Goal: Task Accomplishment & Management: Use online tool/utility

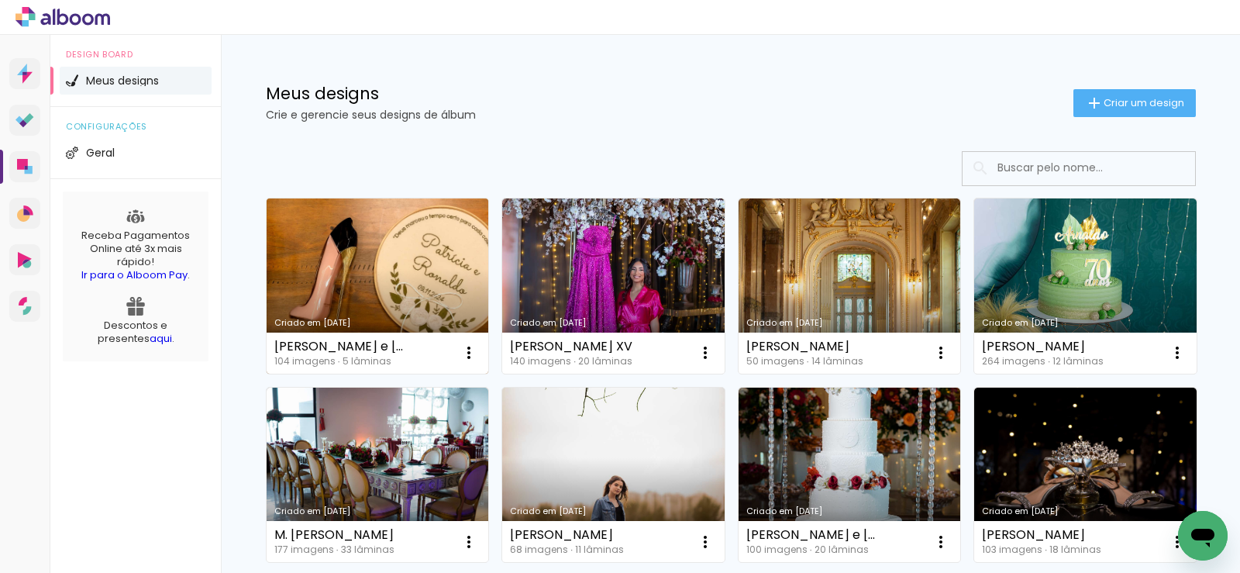
click at [412, 288] on link "Criado em [DATE]" at bounding box center [378, 285] width 222 height 175
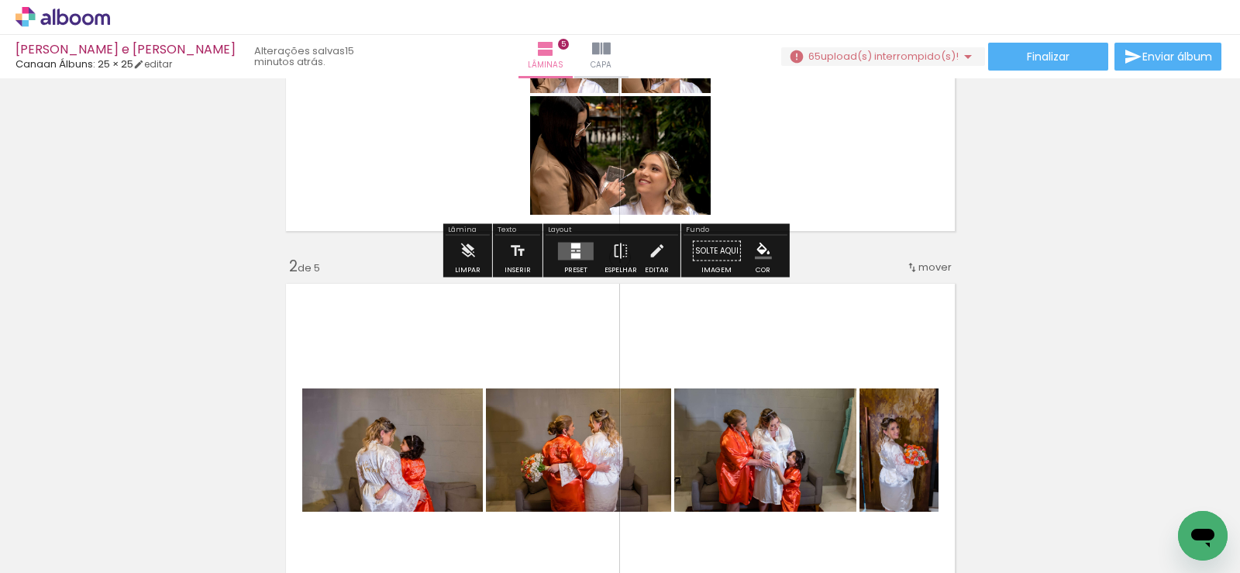
scroll to position [155, 0]
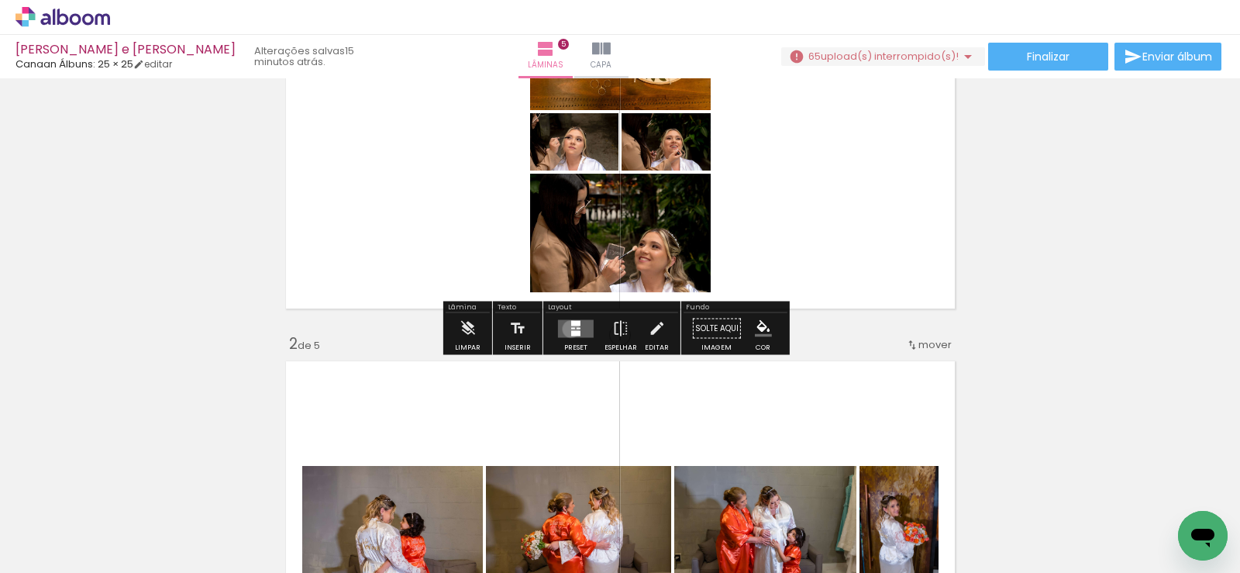
click at [567, 329] on quentale-layouter at bounding box center [576, 328] width 36 height 18
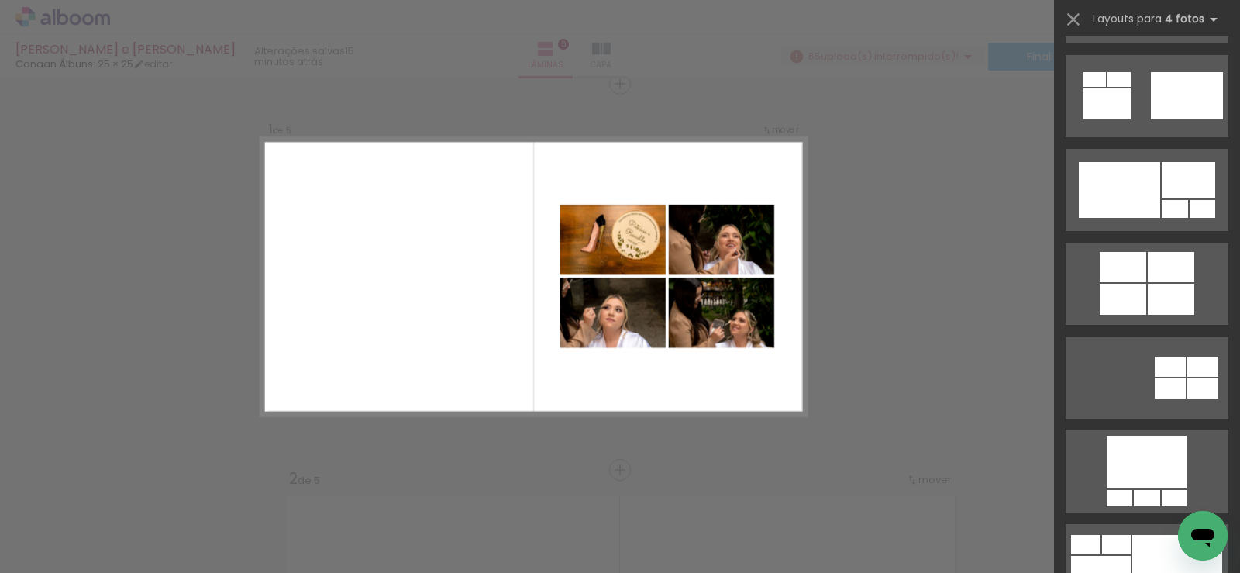
scroll to position [1163, 0]
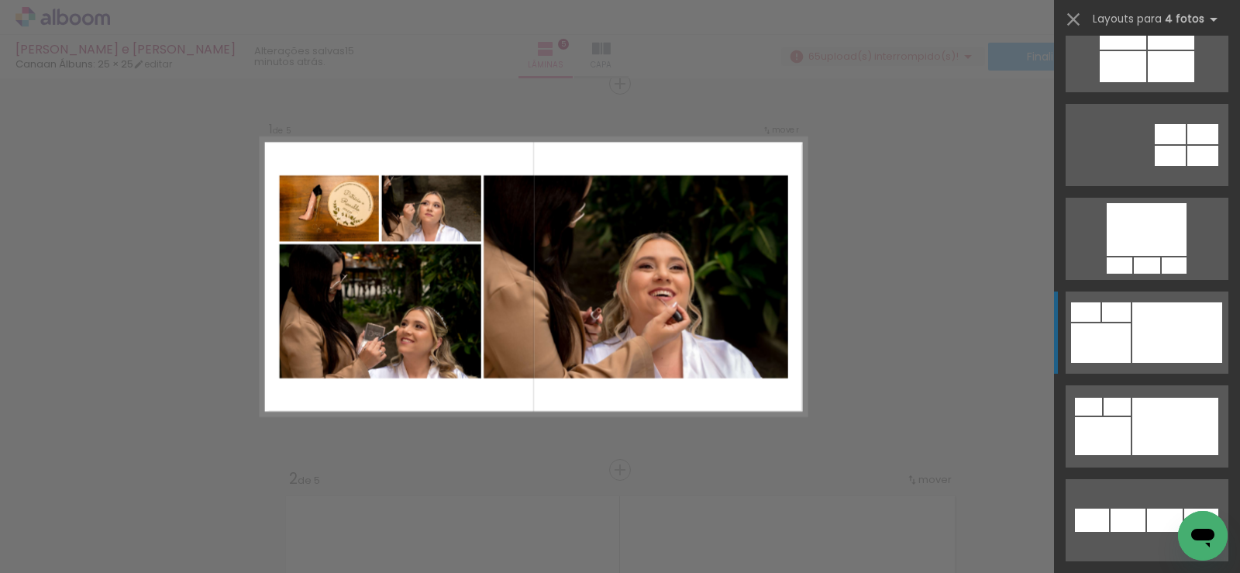
click at [1192, 330] on div at bounding box center [1177, 332] width 90 height 60
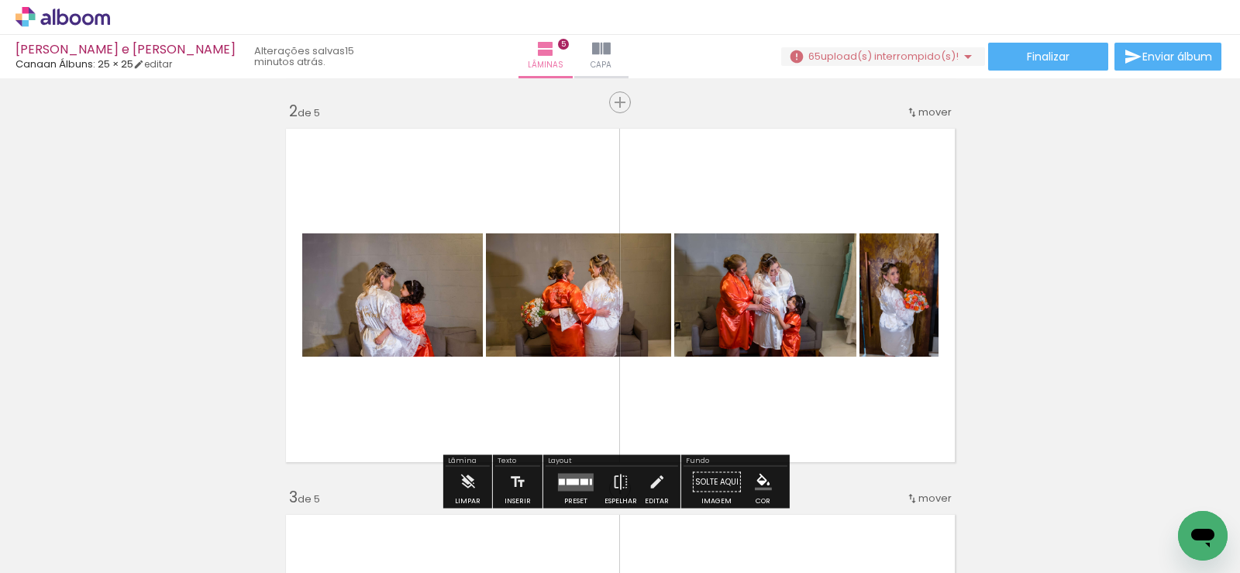
scroll to position [465, 0]
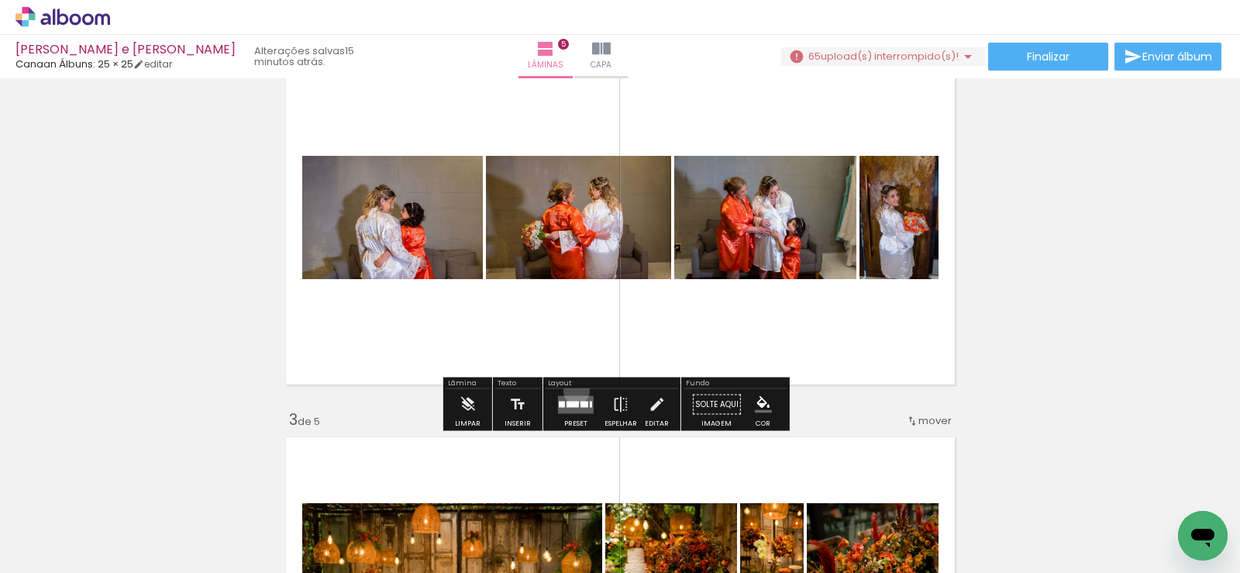
click at [573, 391] on div at bounding box center [576, 404] width 42 height 31
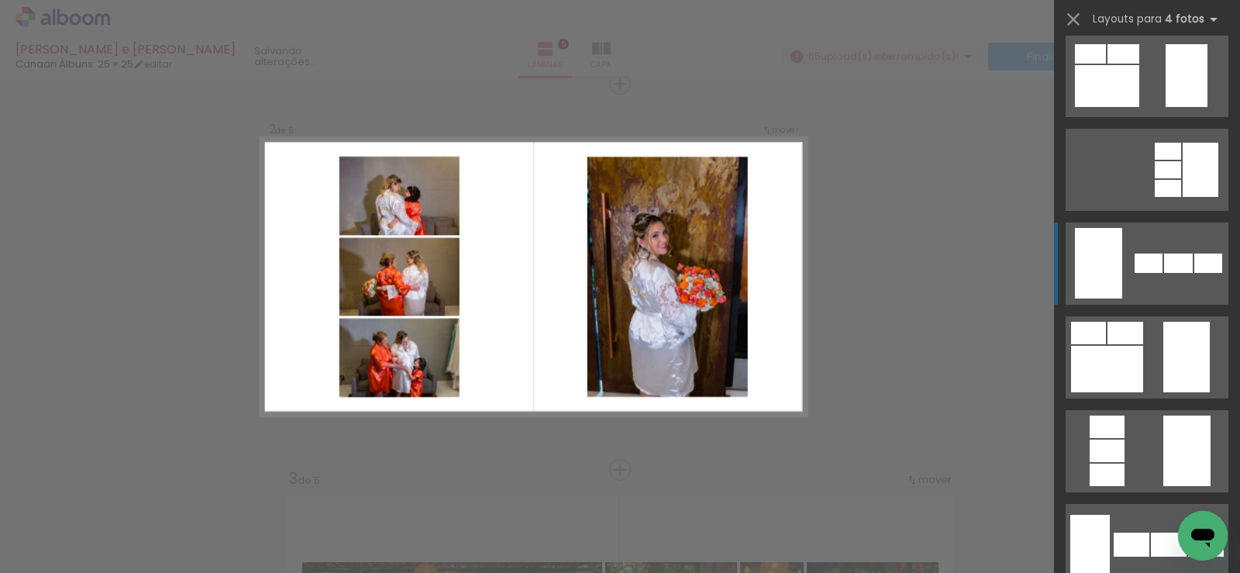
scroll to position [543, 0]
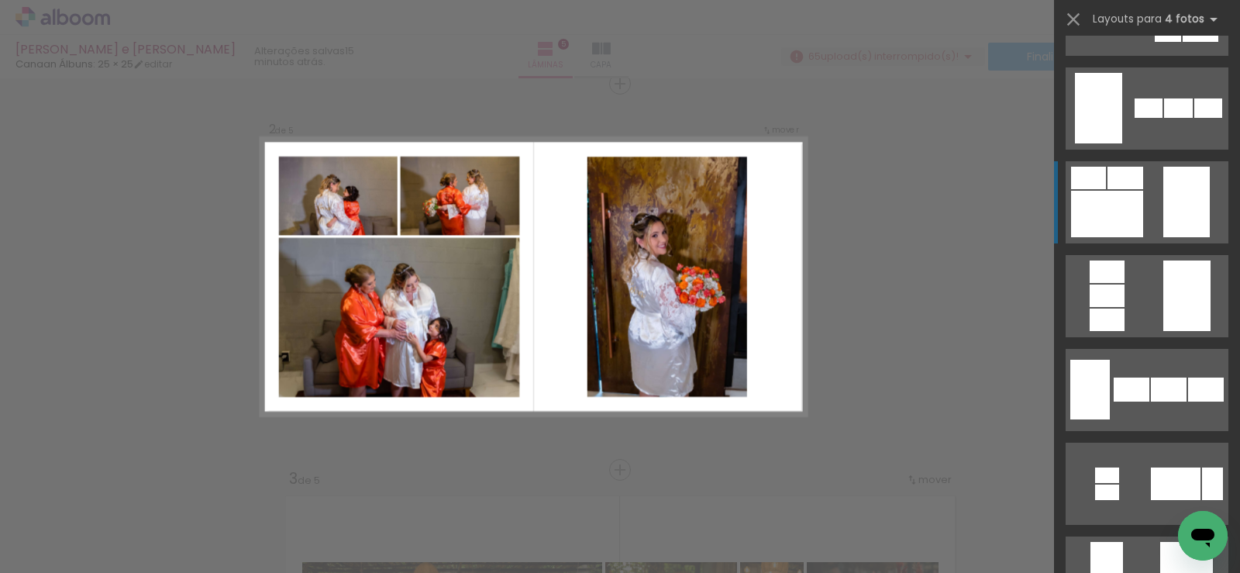
click at [1170, 228] on div at bounding box center [1186, 202] width 47 height 71
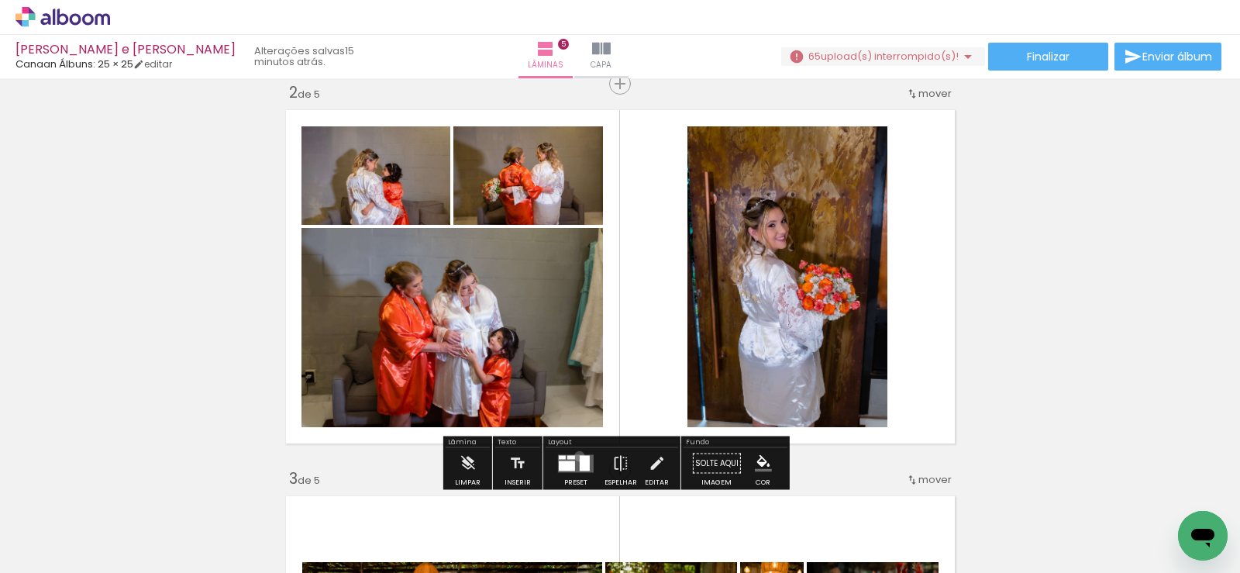
click at [580, 456] on div at bounding box center [585, 463] width 10 height 16
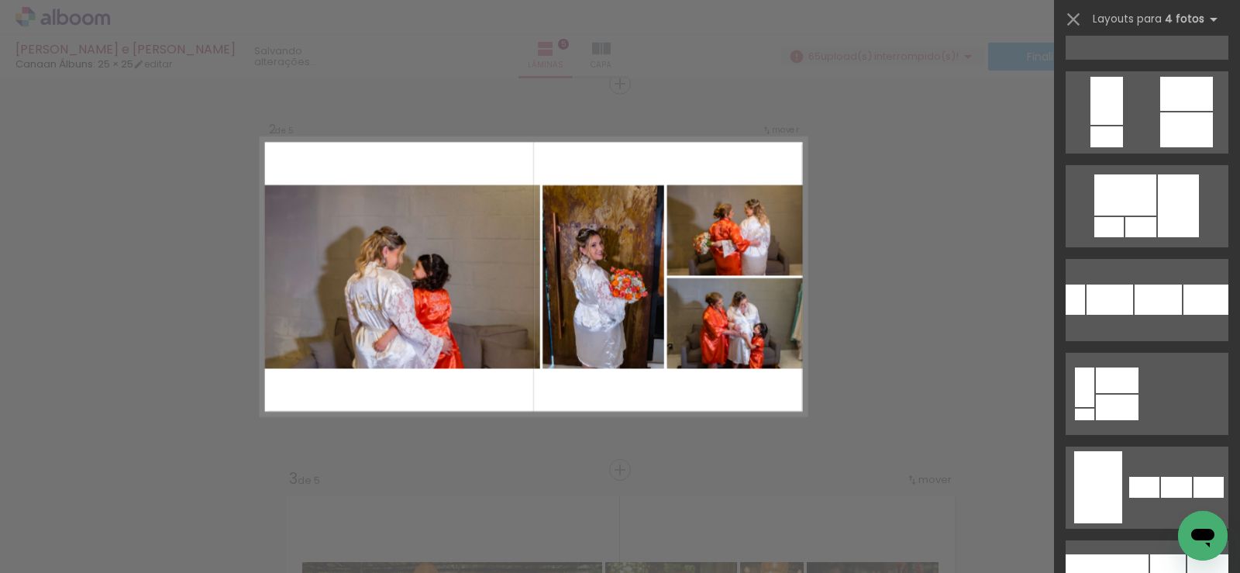
scroll to position [1318, 0]
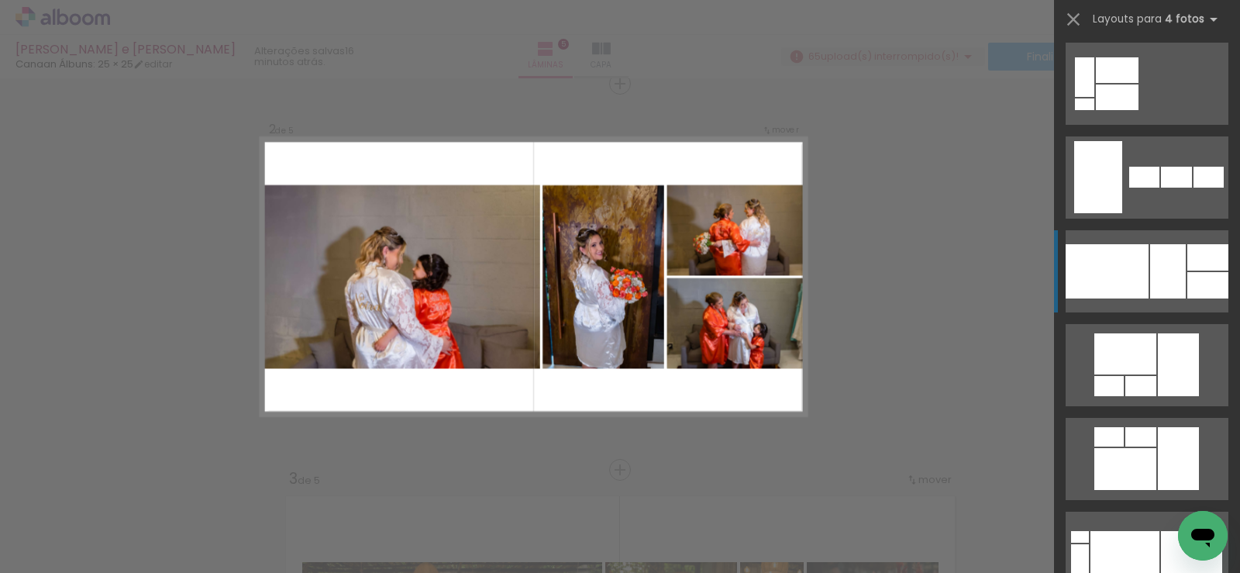
click at [1173, 282] on div at bounding box center [1168, 271] width 36 height 54
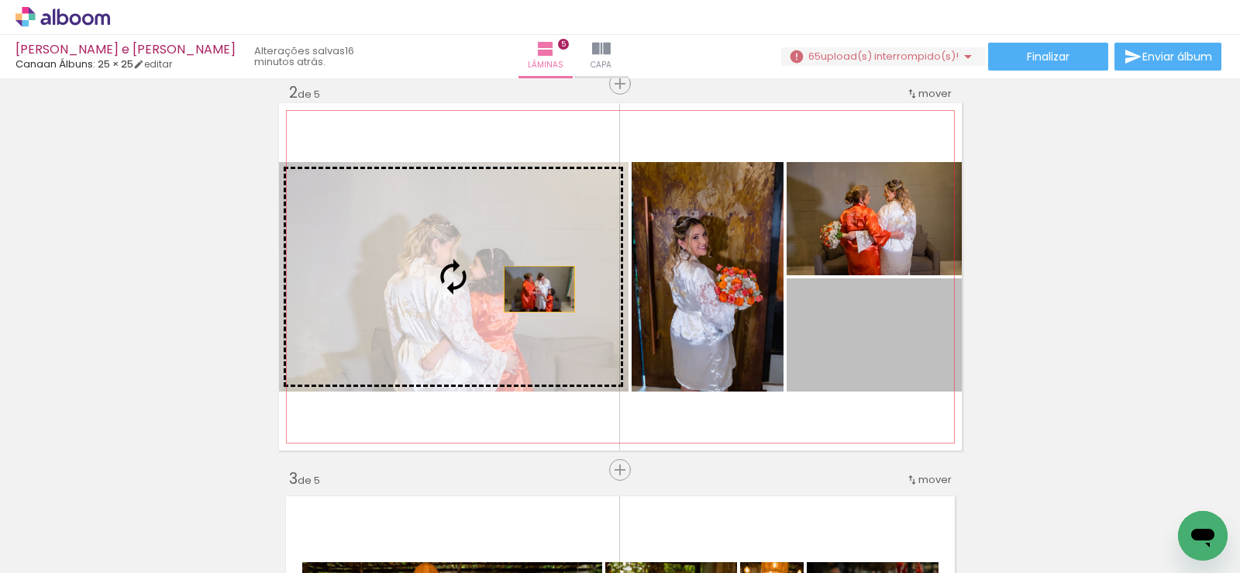
drag, startPoint x: 828, startPoint y: 353, endPoint x: 533, endPoint y: 289, distance: 301.3
click at [0, 0] on slot at bounding box center [0, 0] width 0 height 0
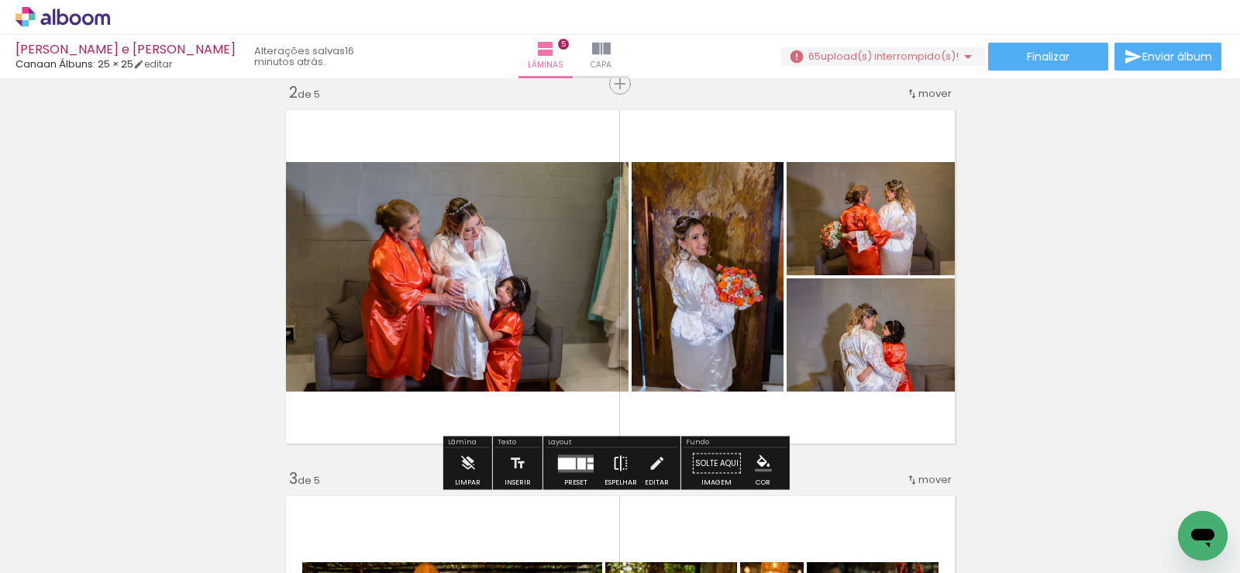
click at [618, 457] on iron-icon at bounding box center [620, 463] width 17 height 31
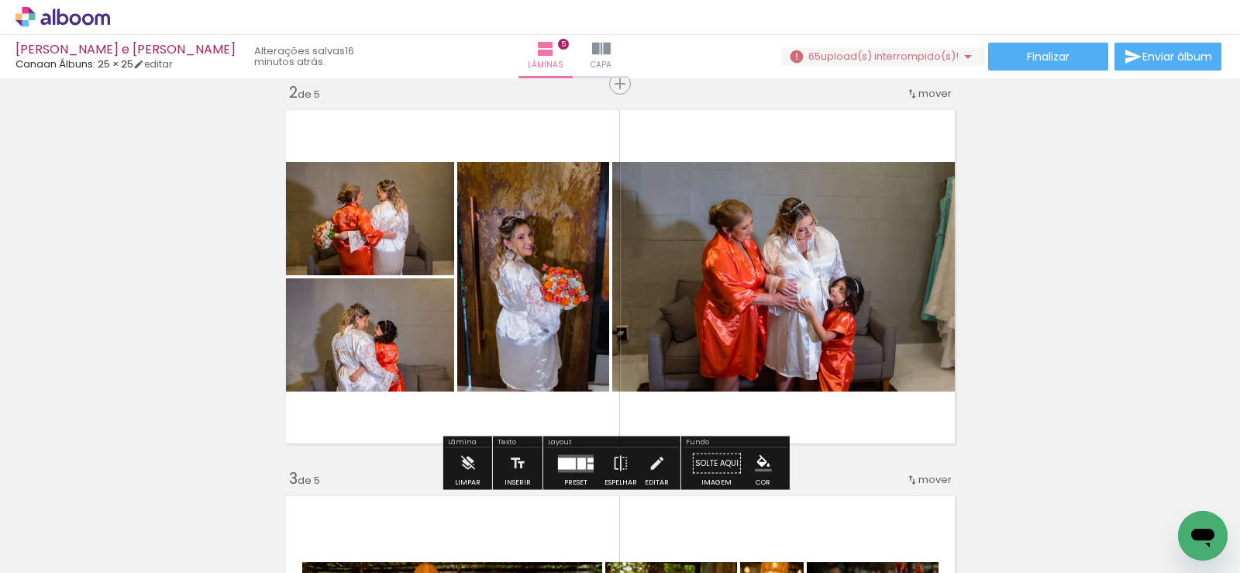
click at [756, 284] on quentale-photo at bounding box center [787, 276] width 350 height 229
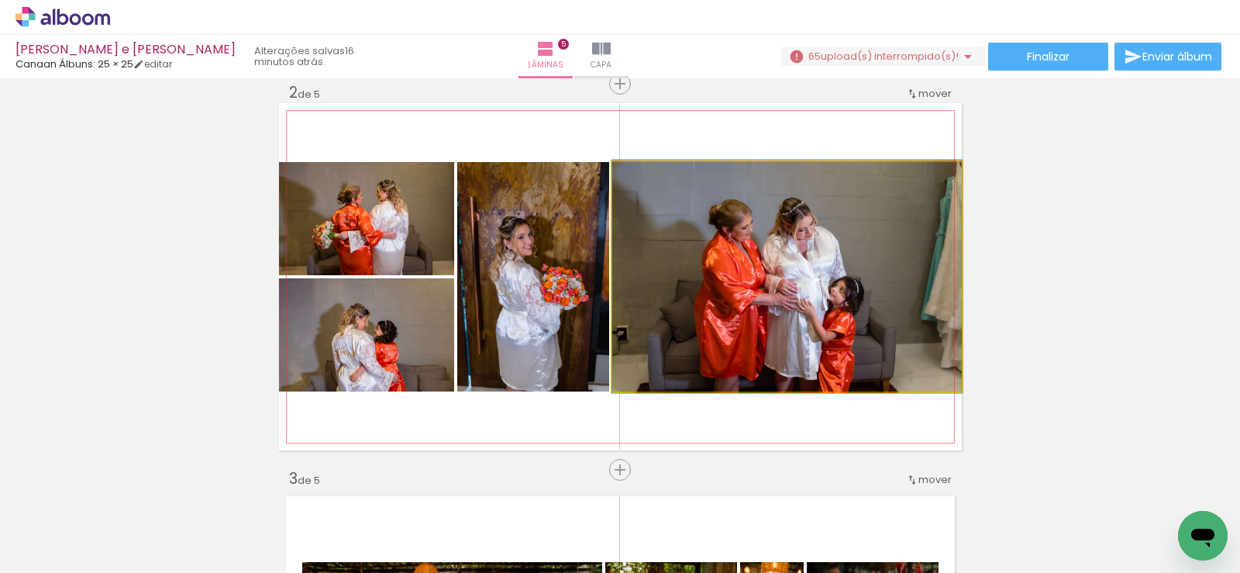
click at [756, 284] on quentale-photo at bounding box center [787, 276] width 350 height 229
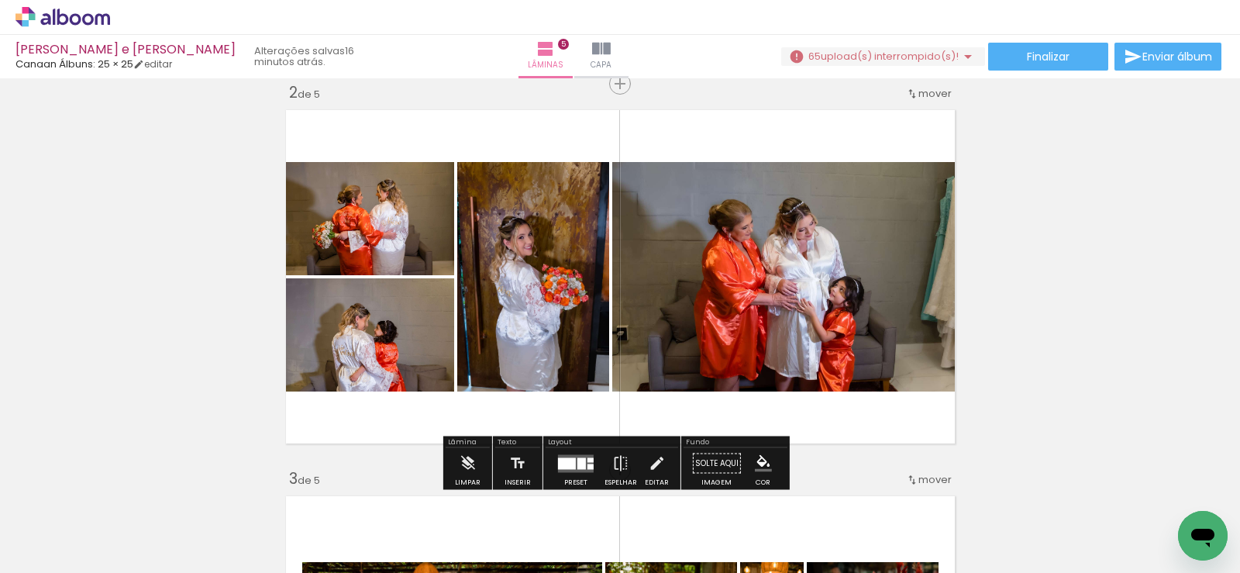
click at [763, 273] on quentale-photo at bounding box center [787, 276] width 350 height 229
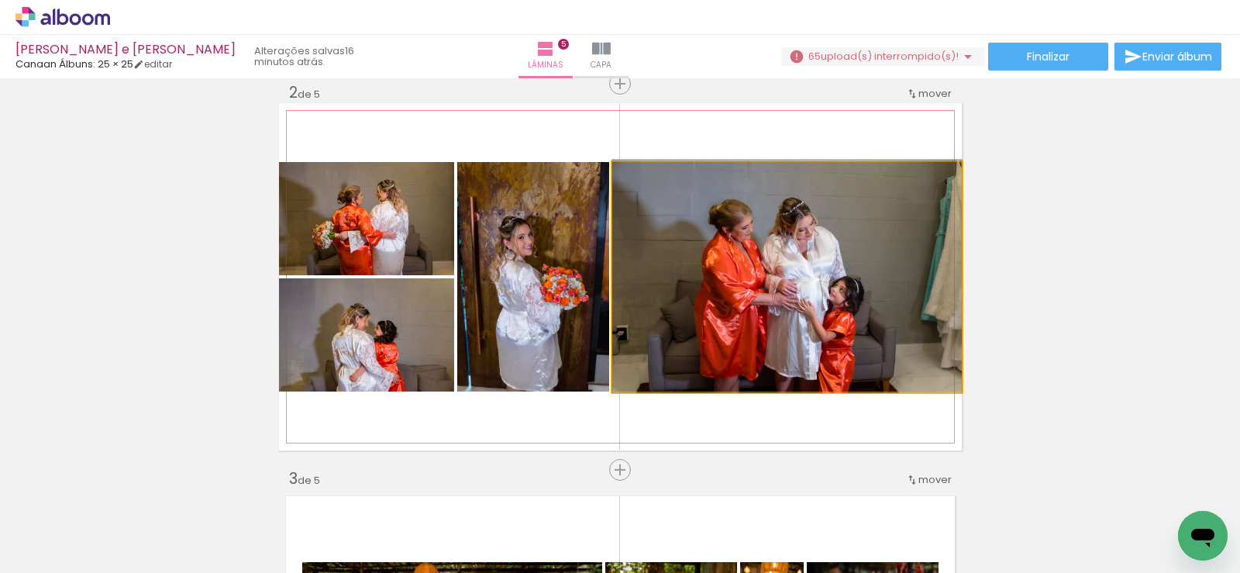
click at [763, 273] on quentale-photo at bounding box center [787, 276] width 350 height 229
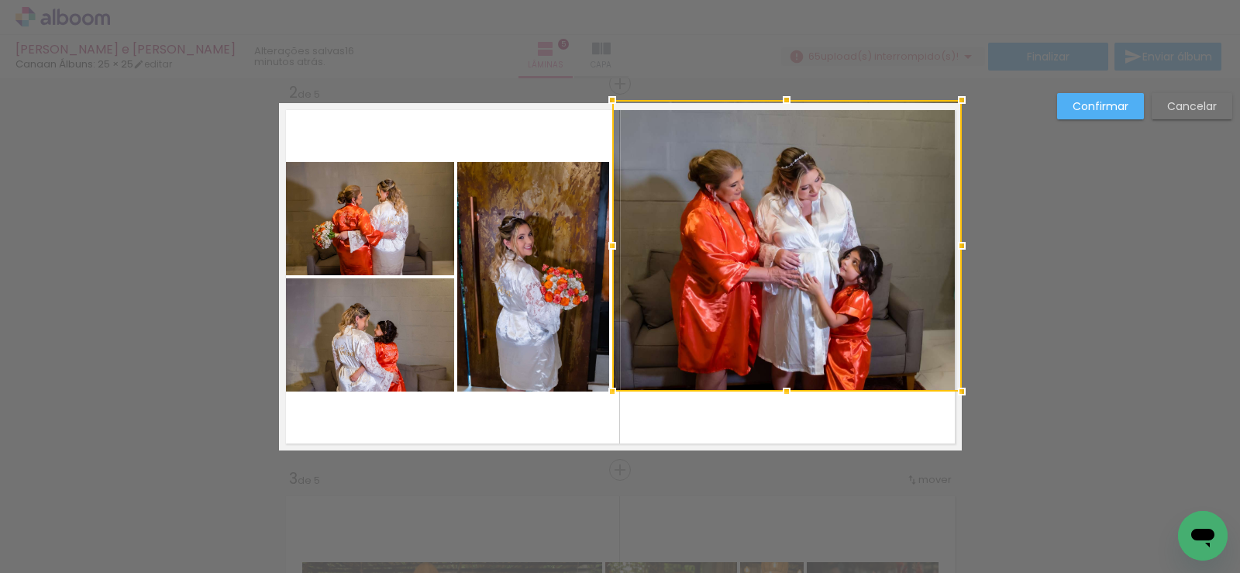
drag, startPoint x: 779, startPoint y: 165, endPoint x: 781, endPoint y: 103, distance: 62.0
click at [781, 103] on div at bounding box center [786, 99] width 31 height 31
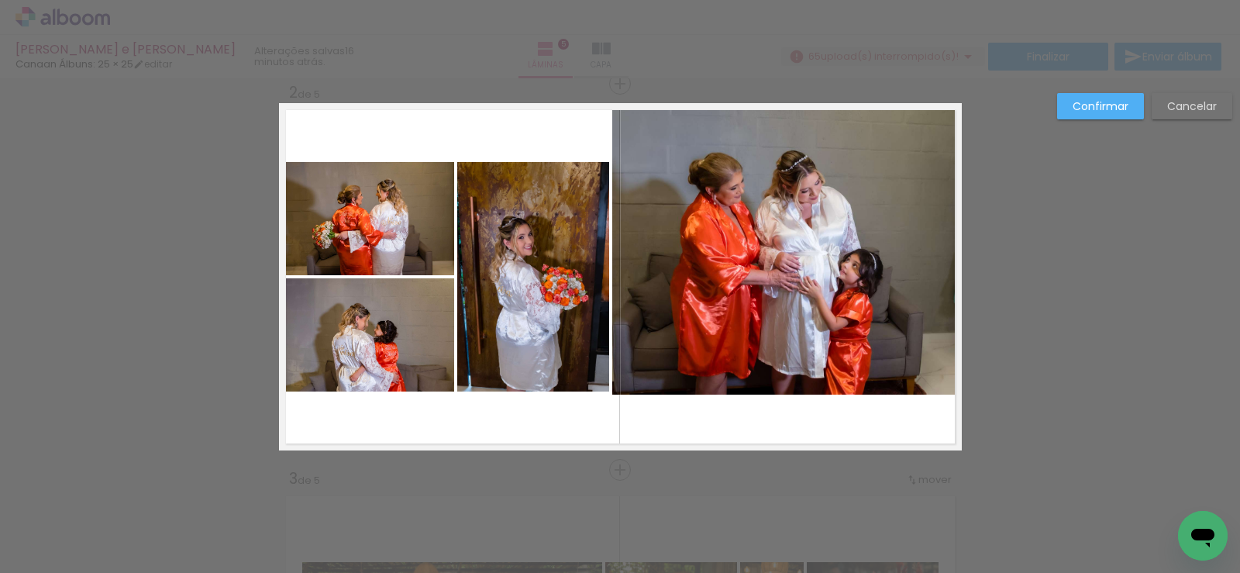
click at [789, 347] on quentale-photo at bounding box center [787, 248] width 350 height 291
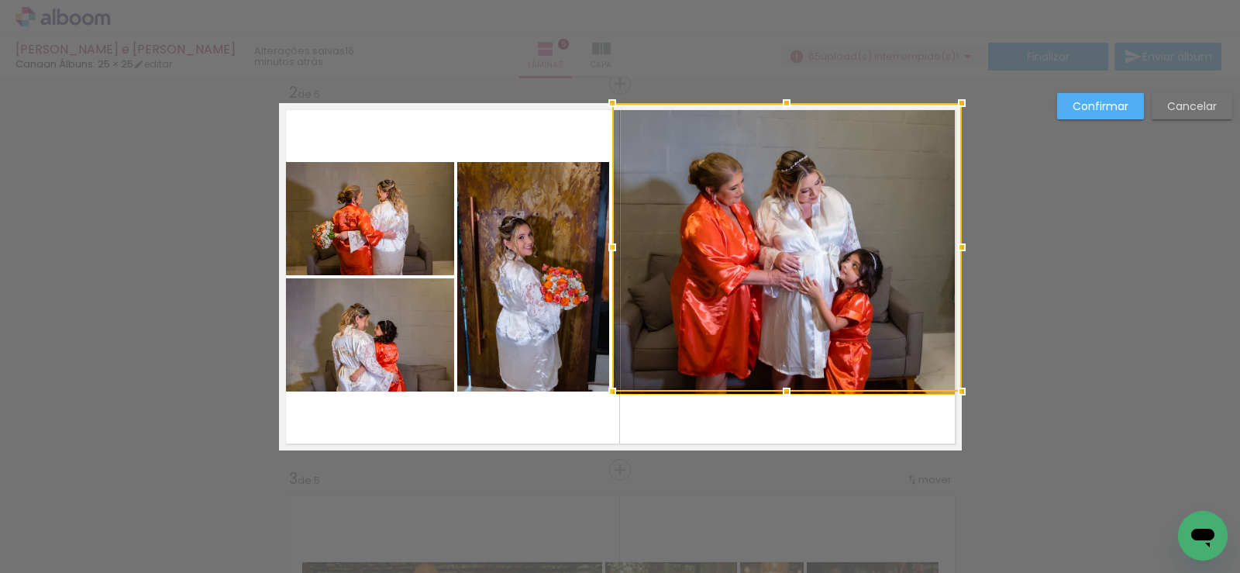
click at [789, 347] on div at bounding box center [787, 247] width 350 height 288
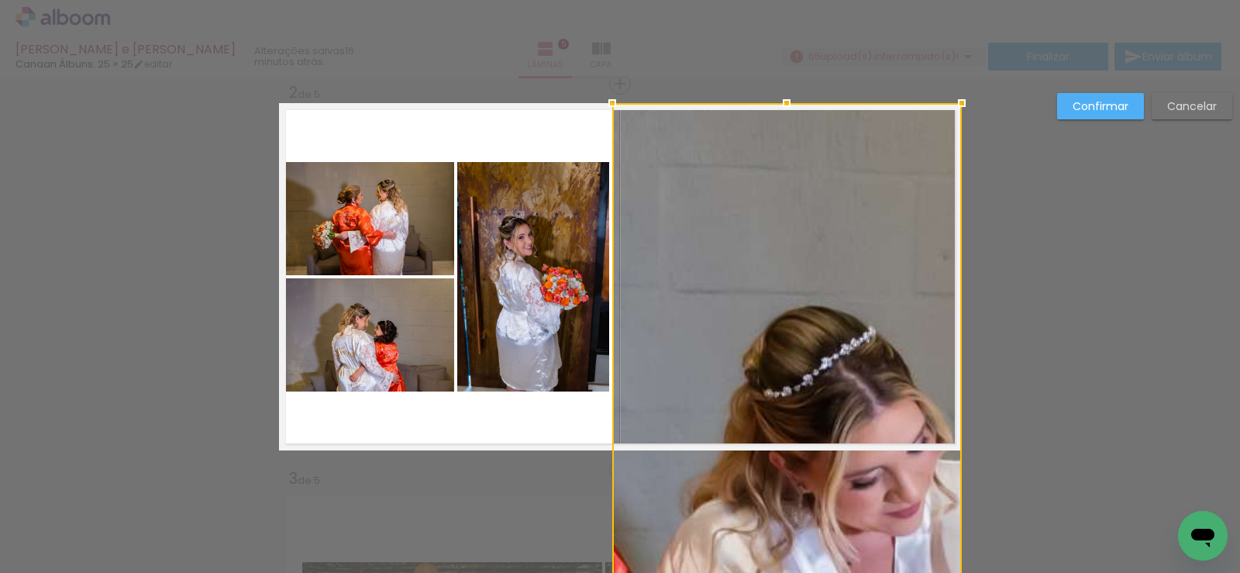
scroll to position [96, 0]
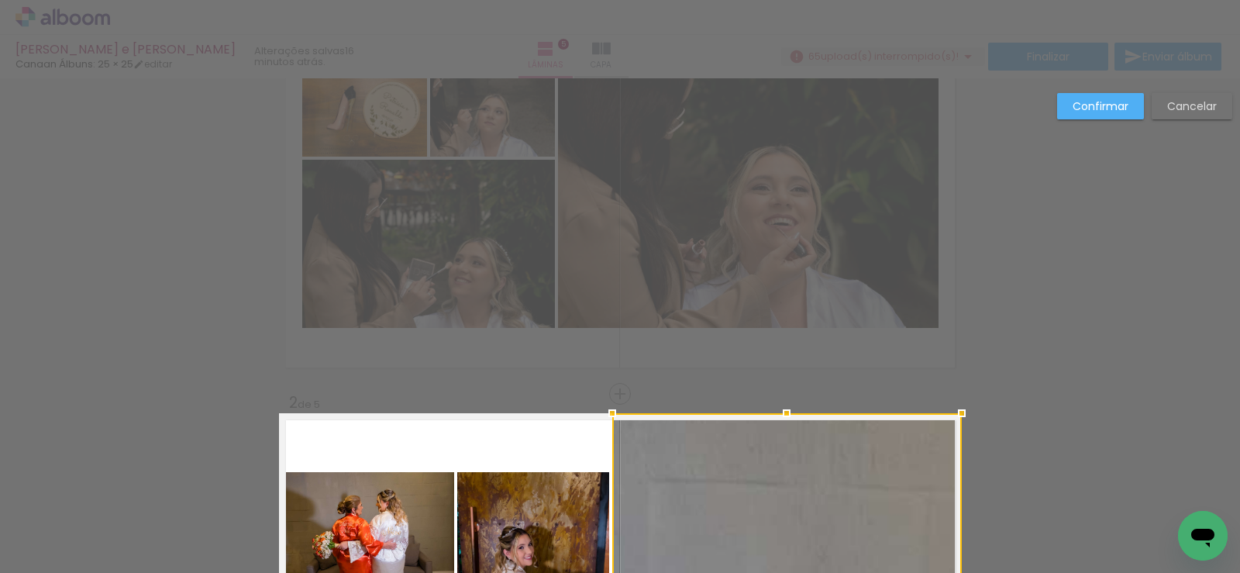
drag, startPoint x: 781, startPoint y: 390, endPoint x: 811, endPoint y: 344, distance: 54.8
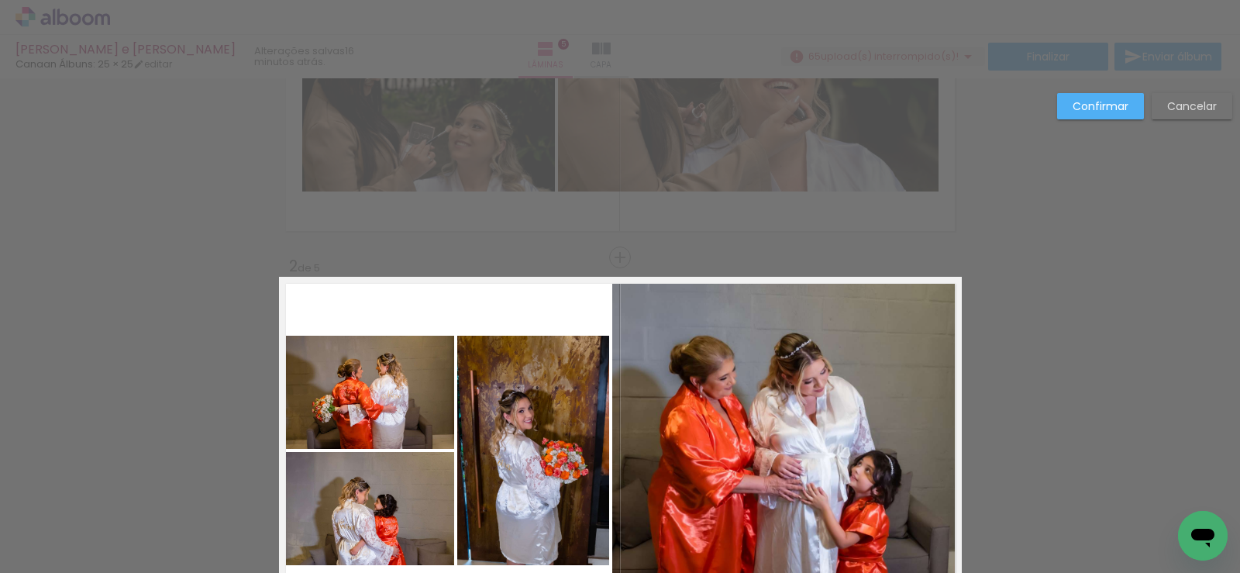
scroll to position [310, 0]
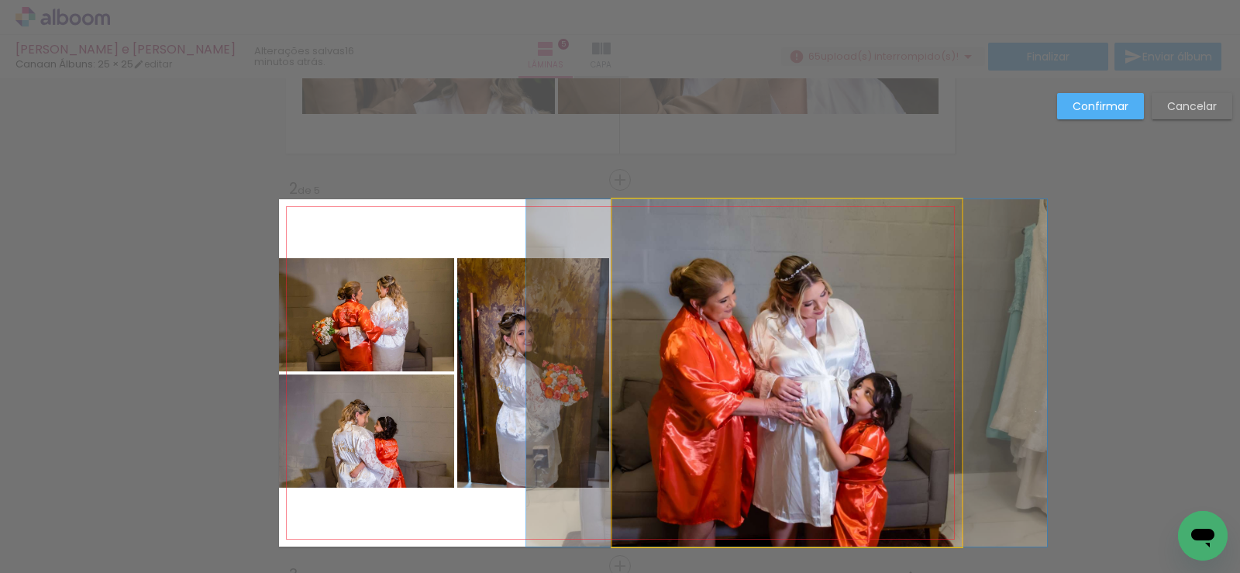
click at [805, 451] on quentale-photo at bounding box center [787, 372] width 350 height 347
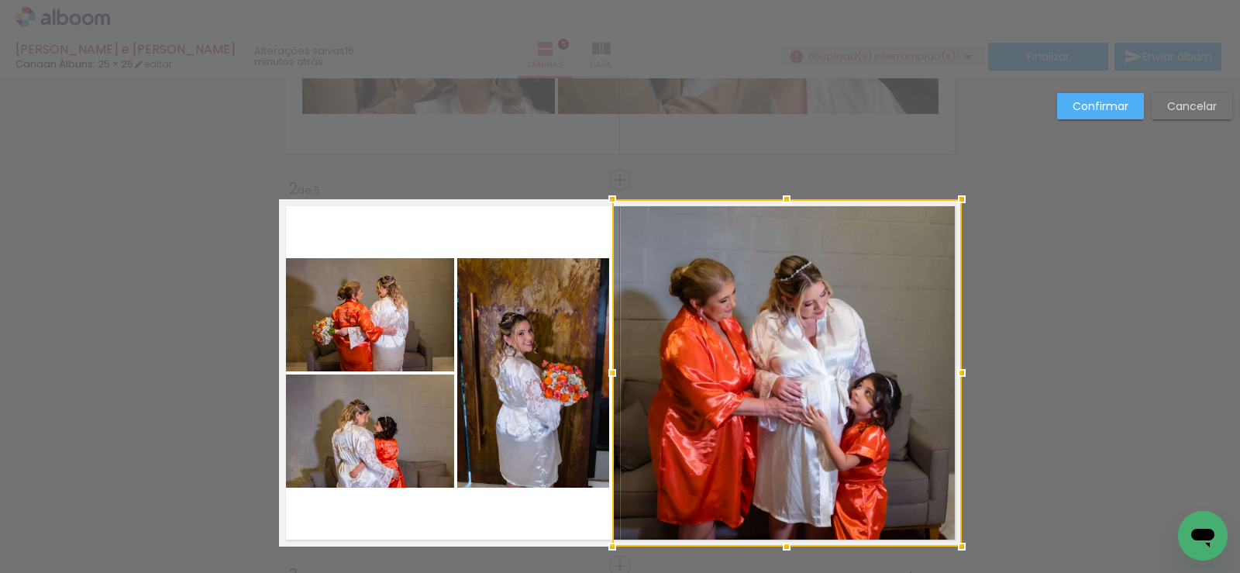
click at [0, 0] on slot "Confirmar" at bounding box center [0, 0] width 0 height 0
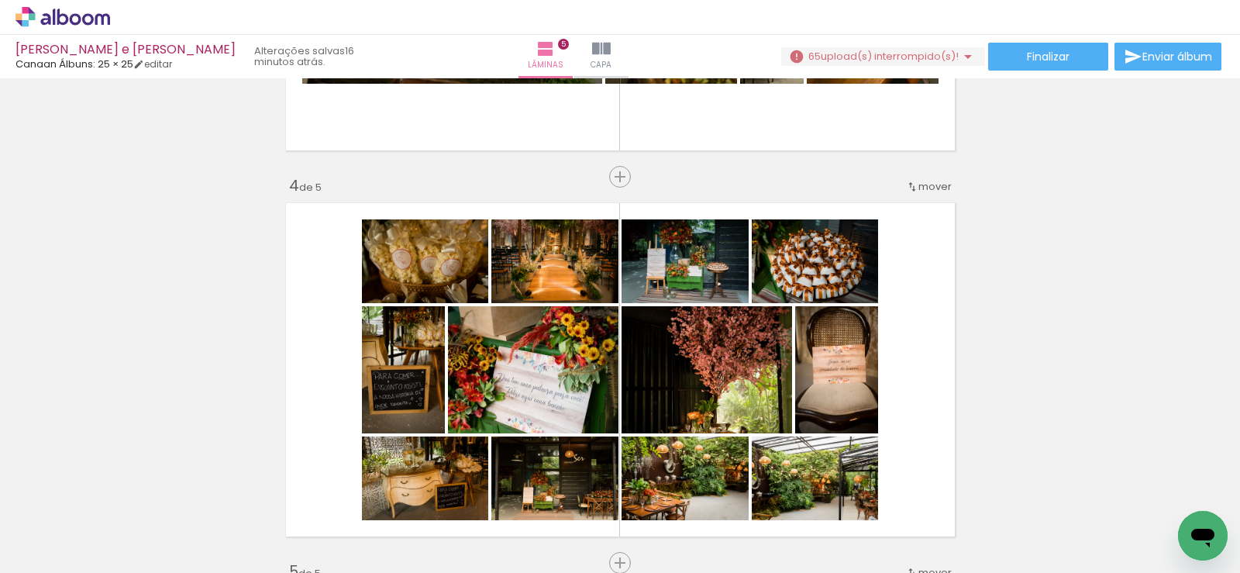
scroll to position [1163, 0]
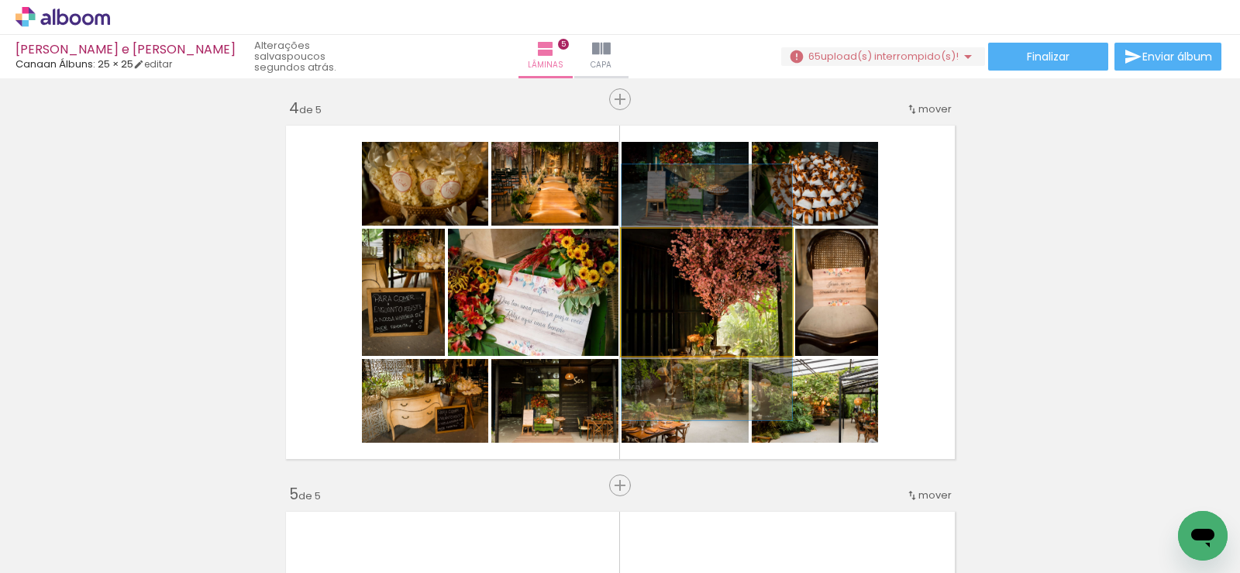
click at [674, 314] on quentale-photo at bounding box center [707, 292] width 171 height 127
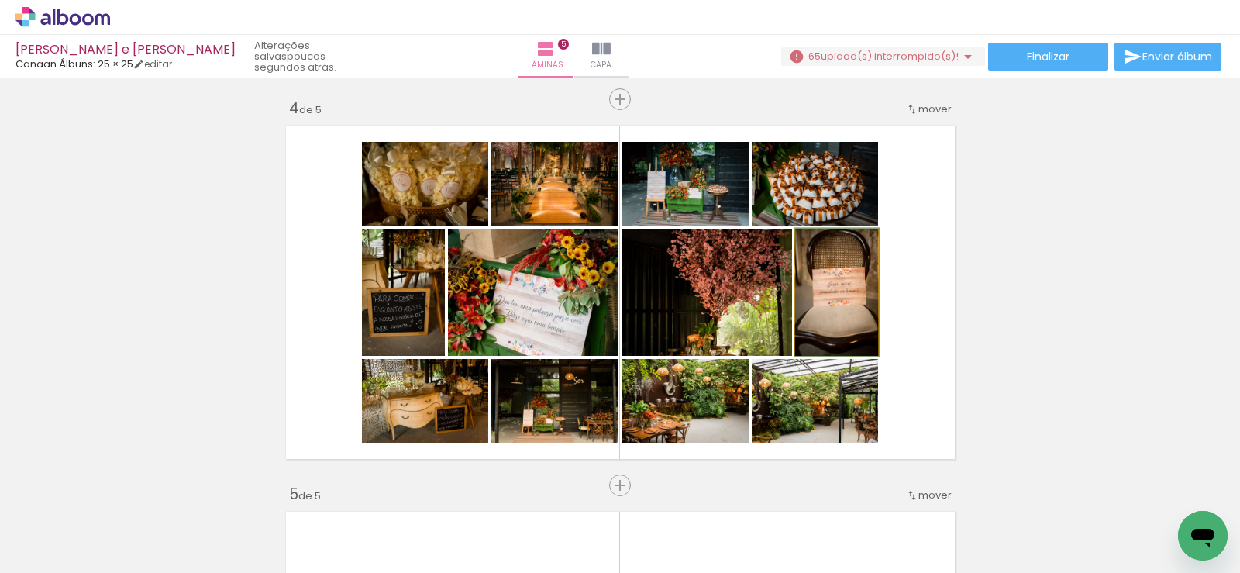
click at [839, 315] on quentale-photo at bounding box center [836, 292] width 83 height 127
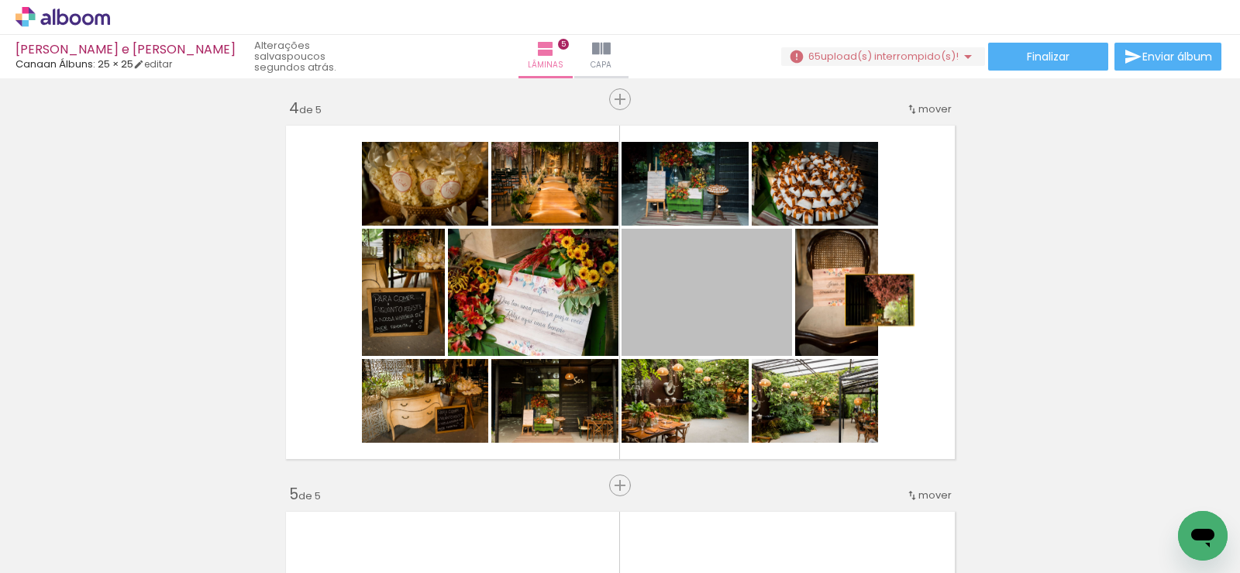
drag, startPoint x: 734, startPoint y: 318, endPoint x: 874, endPoint y: 300, distance: 140.6
click at [874, 300] on quentale-layouter at bounding box center [620, 292] width 683 height 347
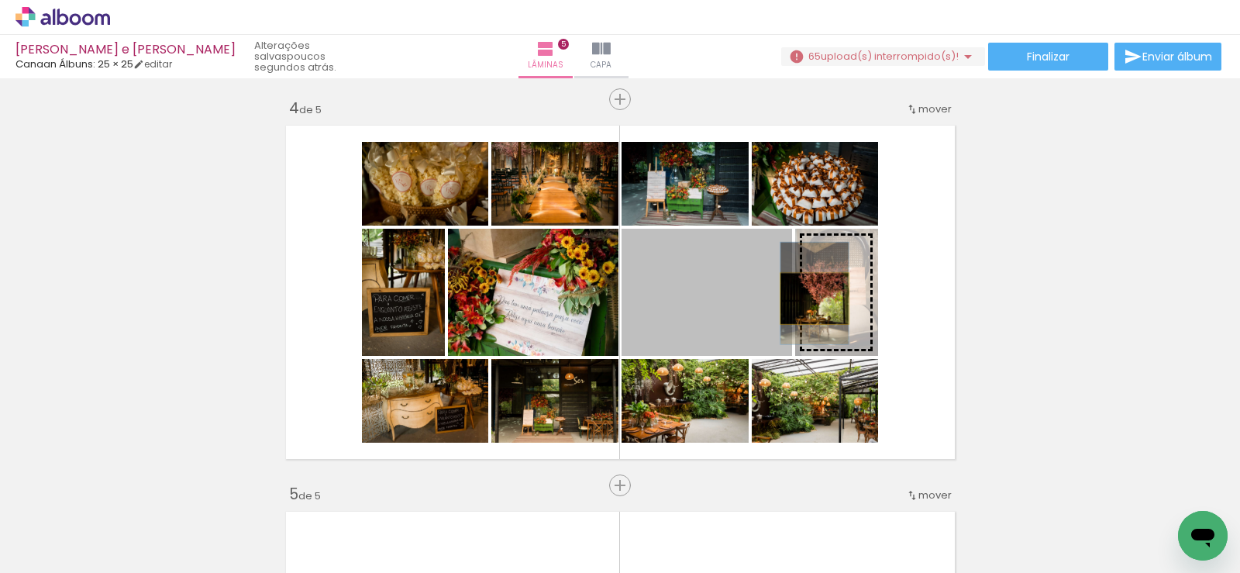
drag, startPoint x: 753, startPoint y: 304, endPoint x: 809, endPoint y: 298, distance: 56.1
click at [0, 0] on slot at bounding box center [0, 0] width 0 height 0
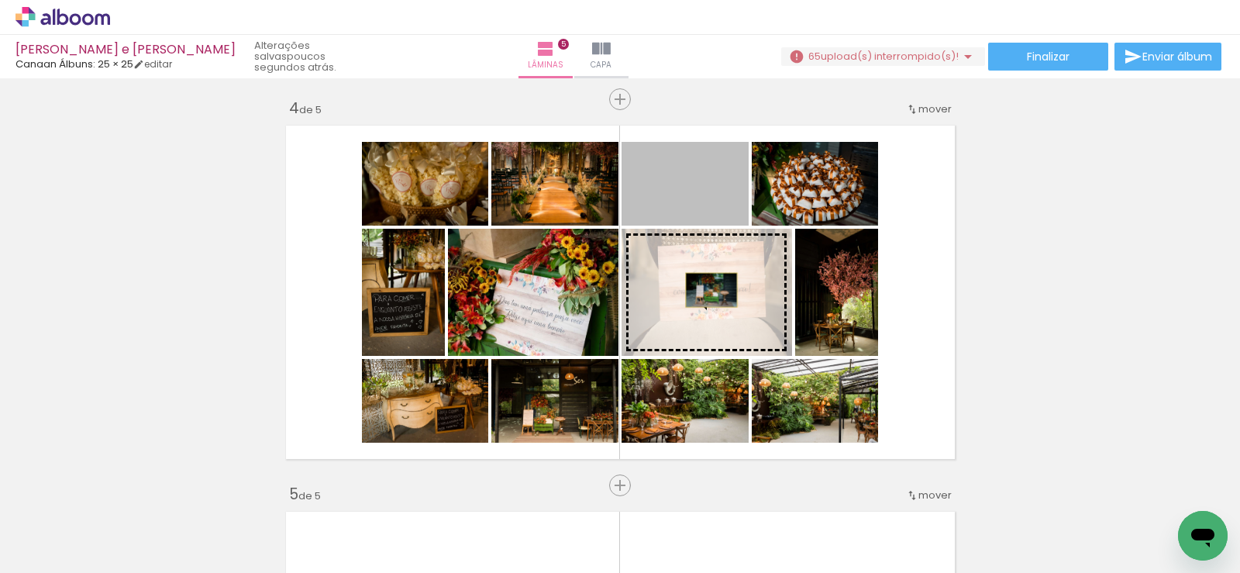
drag, startPoint x: 680, startPoint y: 206, endPoint x: 708, endPoint y: 291, distance: 89.7
click at [0, 0] on slot at bounding box center [0, 0] width 0 height 0
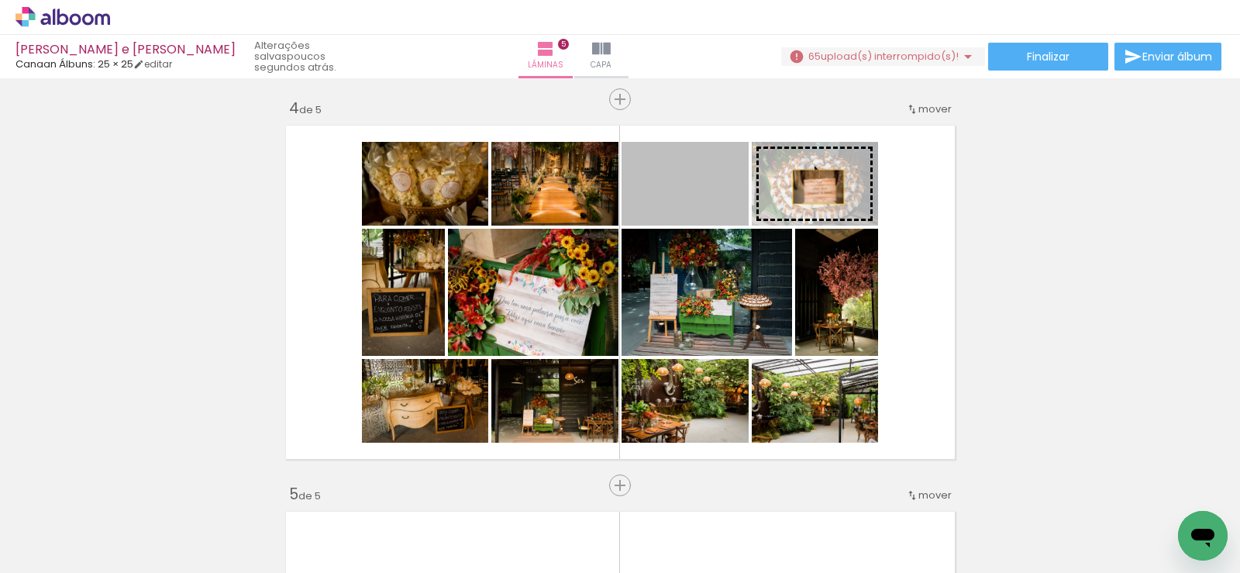
drag, startPoint x: 711, startPoint y: 205, endPoint x: 813, endPoint y: 191, distance: 103.3
click at [0, 0] on slot at bounding box center [0, 0] width 0 height 0
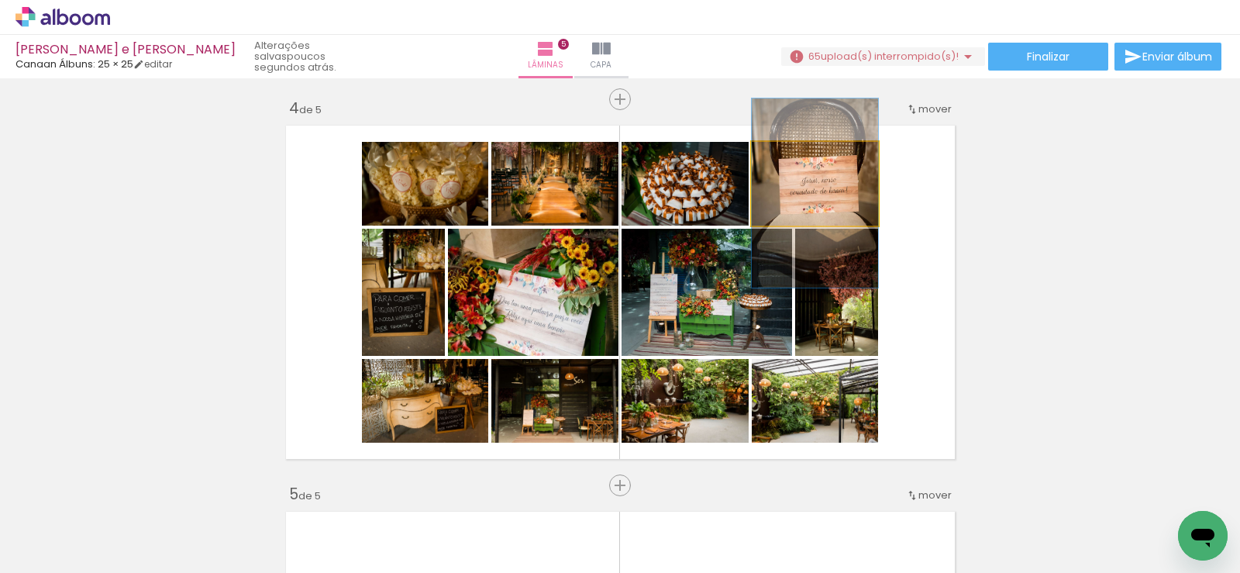
drag, startPoint x: 810, startPoint y: 198, endPoint x: 810, endPoint y: 207, distance: 8.5
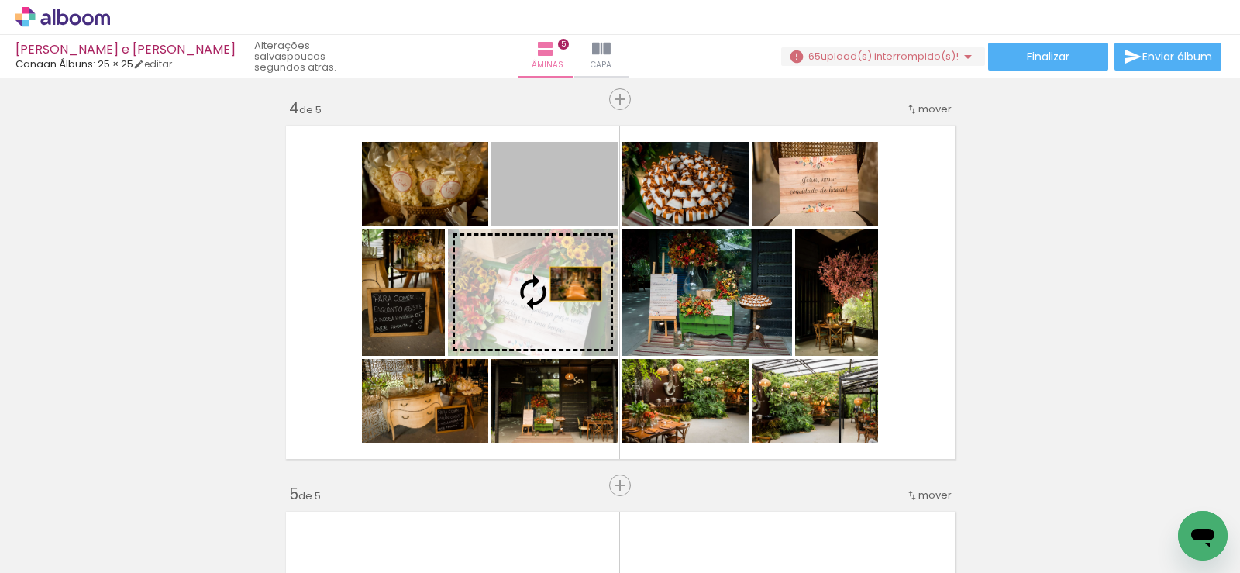
drag, startPoint x: 564, startPoint y: 226, endPoint x: 570, endPoint y: 287, distance: 60.8
click at [0, 0] on slot at bounding box center [0, 0] width 0 height 0
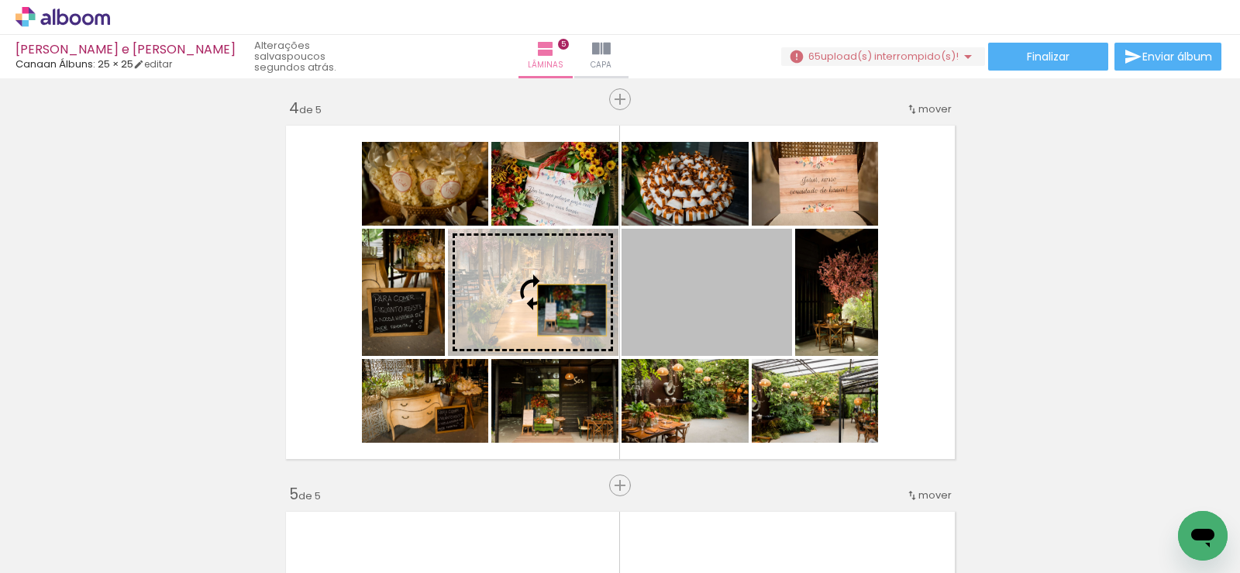
drag, startPoint x: 699, startPoint y: 313, endPoint x: 563, endPoint y: 310, distance: 135.7
click at [0, 0] on slot at bounding box center [0, 0] width 0 height 0
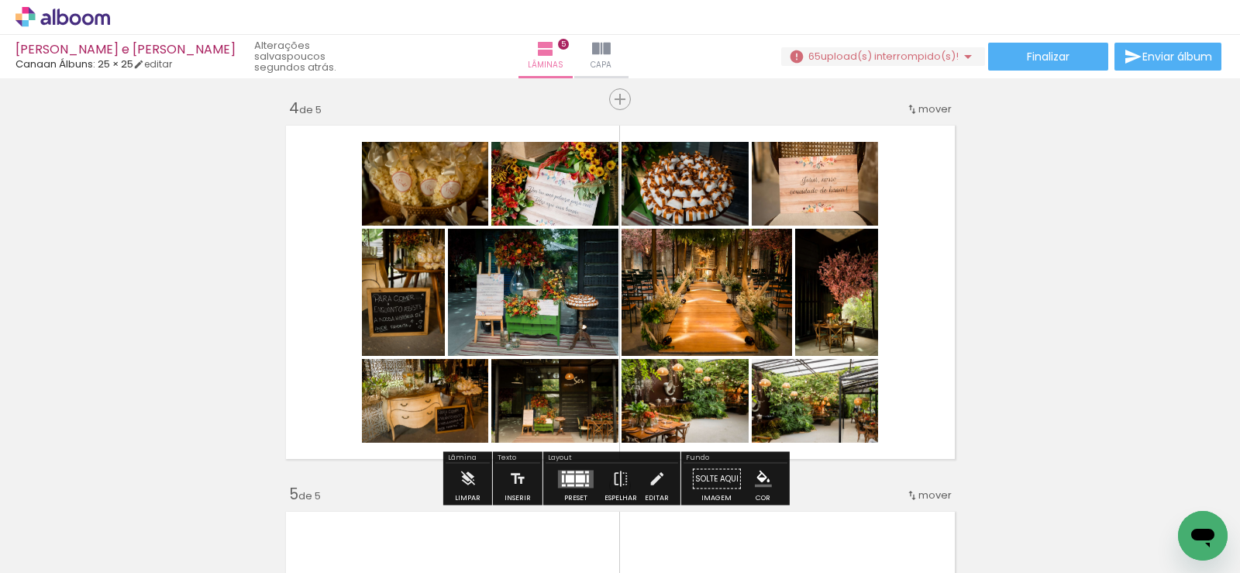
click at [953, 370] on quentale-layouter at bounding box center [620, 292] width 683 height 347
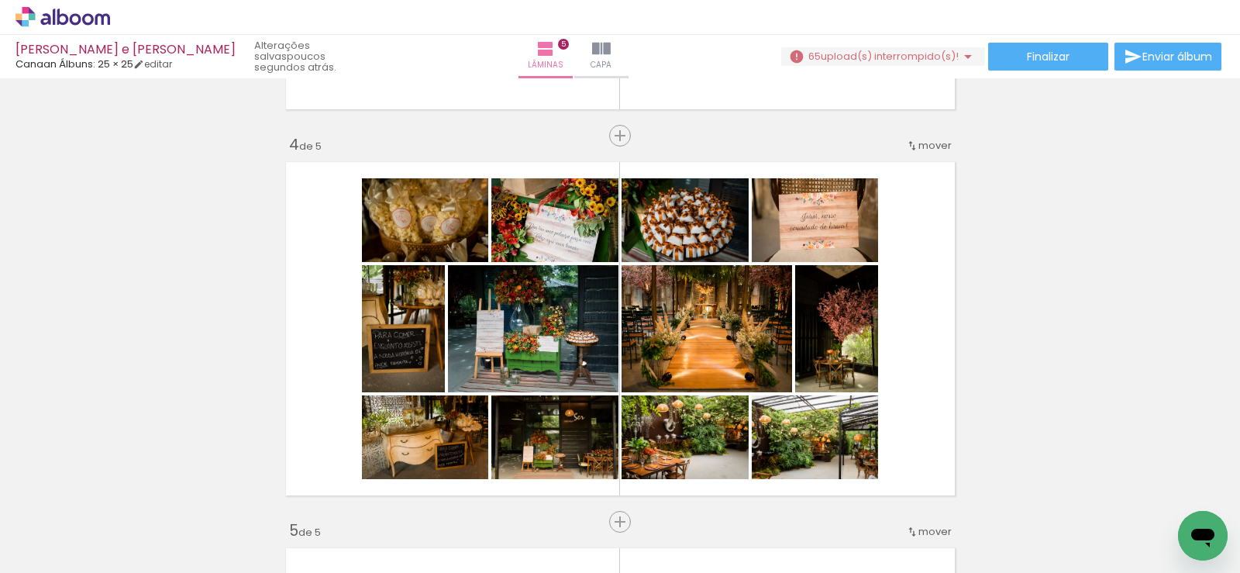
scroll to position [1281, 0]
